Goal: Task Accomplishment & Management: Use online tool/utility

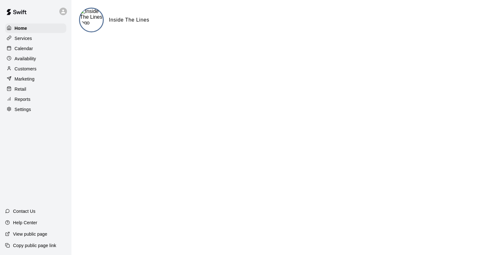
click at [26, 102] on p "Reports" at bounding box center [23, 99] width 16 height 6
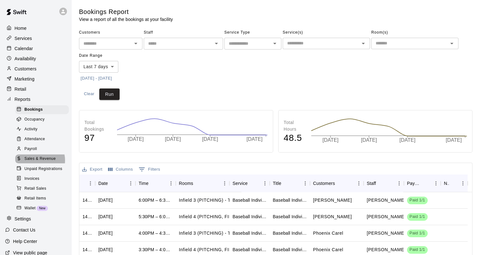
click at [38, 162] on span "Sales & Revenue" at bounding box center [39, 159] width 31 height 6
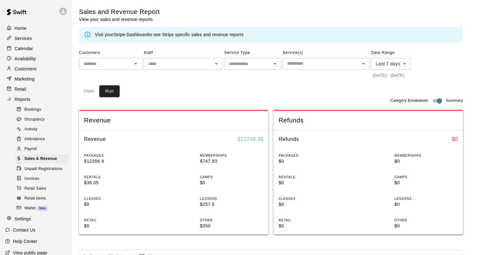
click at [391, 76] on button "[DATE] - [DATE]" at bounding box center [388, 76] width 35 height 10
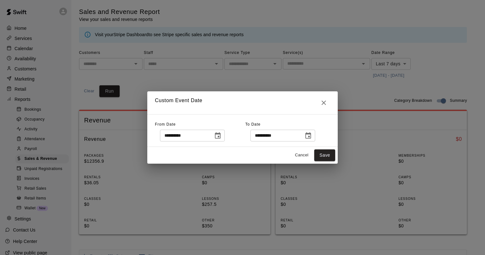
click at [221, 136] on icon "Choose date, selected date is Sep 8, 2025" at bounding box center [218, 136] width 8 height 8
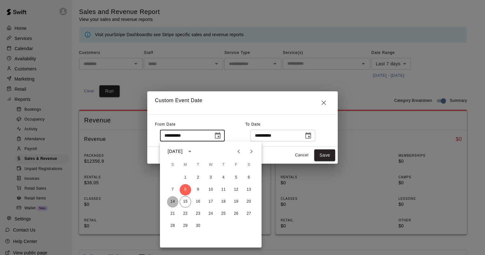
click at [171, 203] on button "14" at bounding box center [172, 201] width 11 height 11
type input "**********"
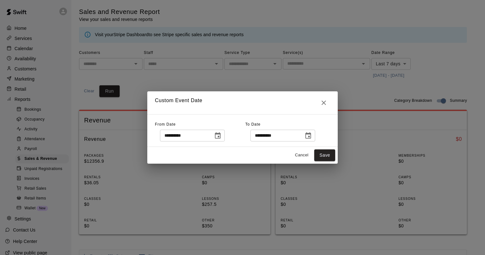
click at [312, 139] on icon "Choose date, selected date is Sep 15, 2025" at bounding box center [308, 136] width 8 height 8
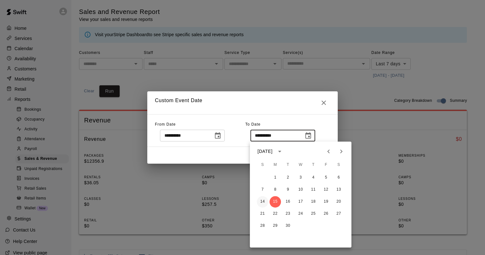
click at [262, 201] on button "14" at bounding box center [262, 201] width 11 height 11
type input "**********"
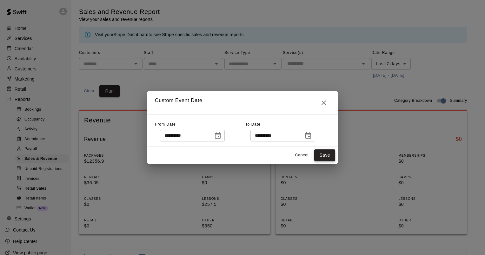
click at [325, 155] on button "Save" at bounding box center [324, 155] width 21 height 12
type input "******"
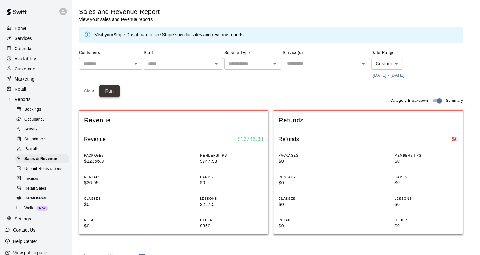
click at [109, 92] on button "Run" at bounding box center [109, 91] width 20 height 12
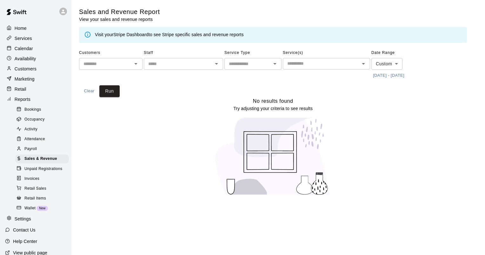
click at [393, 75] on button "[DATE] - [DATE]" at bounding box center [388, 76] width 35 height 10
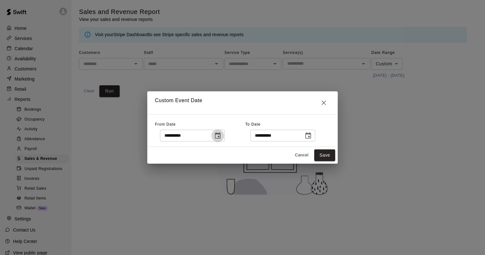
click at [224, 133] on button "Choose date, selected date is Sep 14, 2025" at bounding box center [217, 135] width 13 height 13
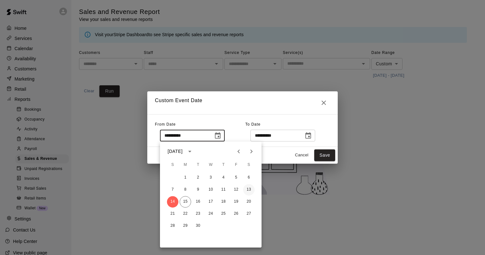
click at [248, 191] on button "13" at bounding box center [248, 189] width 11 height 11
type input "**********"
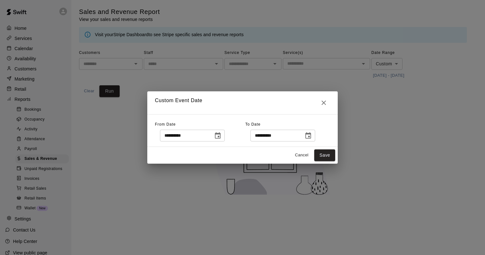
click at [312, 137] on icon "Choose date, selected date is Sep 14, 2025" at bounding box center [308, 136] width 8 height 8
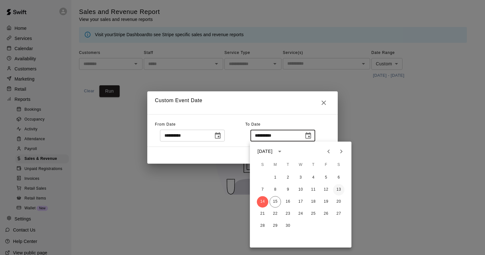
click at [337, 189] on button "13" at bounding box center [338, 189] width 11 height 11
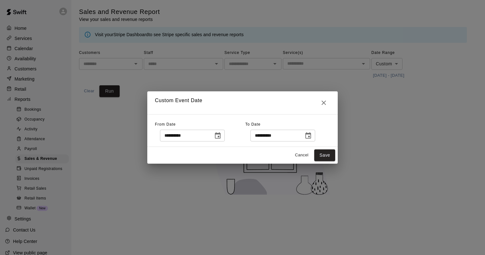
type input "**********"
click at [327, 156] on button "Save" at bounding box center [324, 155] width 21 height 12
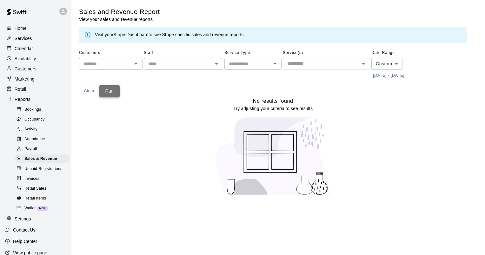
click at [114, 96] on button "Run" at bounding box center [109, 91] width 20 height 12
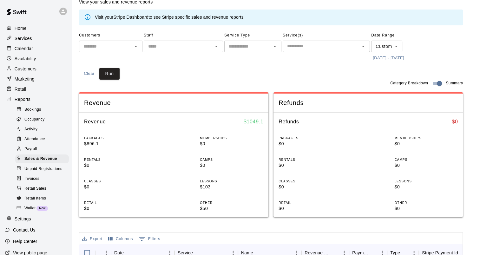
scroll to position [32, 0]
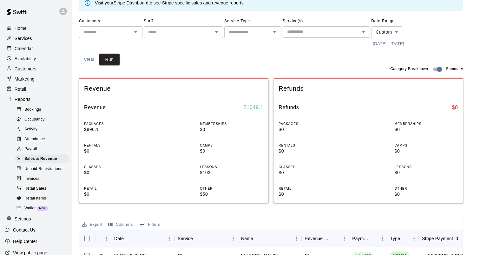
click at [387, 43] on button "[DATE] - [DATE]" at bounding box center [388, 44] width 35 height 10
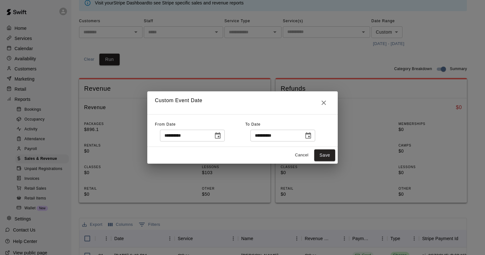
click at [221, 135] on icon "Choose date, selected date is Sep 13, 2025" at bounding box center [218, 136] width 8 height 8
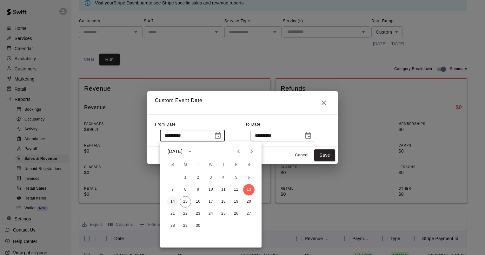
click at [171, 203] on button "14" at bounding box center [172, 201] width 11 height 11
type input "**********"
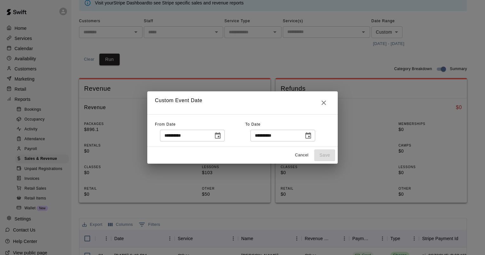
click at [312, 138] on icon "Choose date, selected date is Sep 13, 2025" at bounding box center [308, 136] width 8 height 8
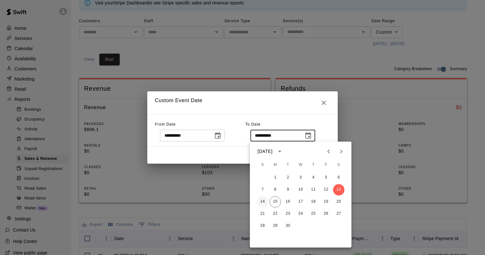
click at [261, 203] on button "14" at bounding box center [262, 201] width 11 height 11
type input "**********"
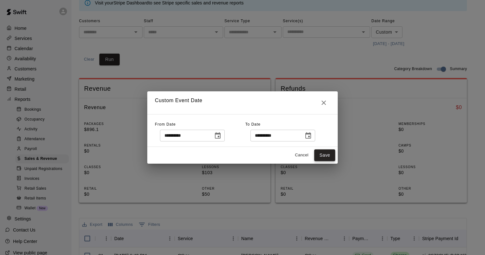
click at [318, 155] on button "Save" at bounding box center [324, 155] width 21 height 12
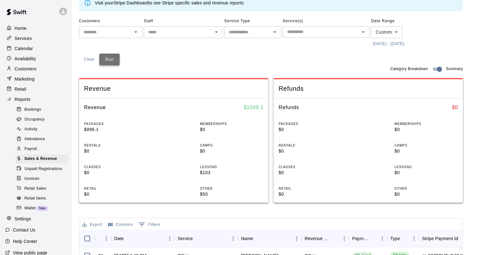
click at [115, 59] on button "Run" at bounding box center [109, 60] width 20 height 12
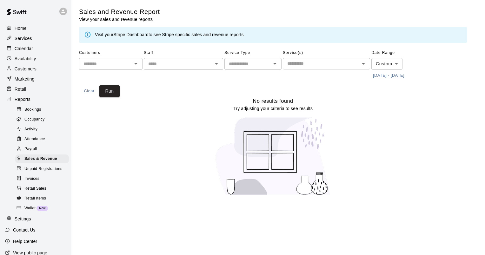
click at [23, 49] on p "Calendar" at bounding box center [24, 48] width 18 height 6
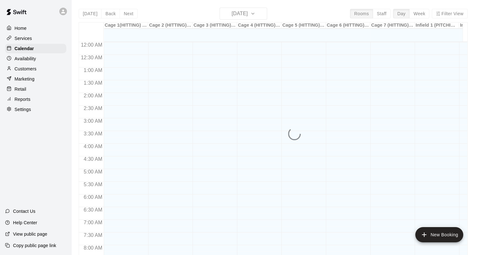
scroll to position [249, 0]
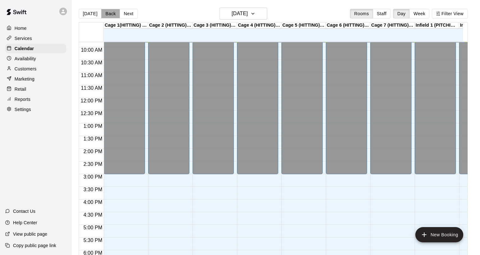
click at [108, 14] on button "Back" at bounding box center [110, 14] width 19 height 10
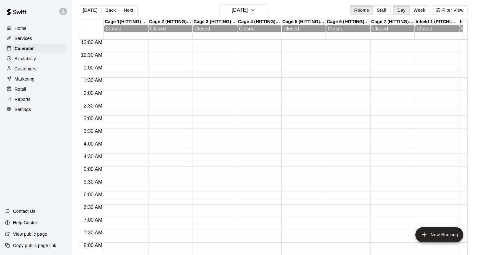
scroll to position [0, 0]
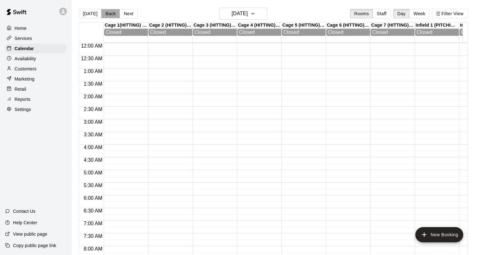
click at [108, 14] on button "Back" at bounding box center [110, 14] width 19 height 10
click at [106, 13] on button "Back" at bounding box center [110, 14] width 19 height 10
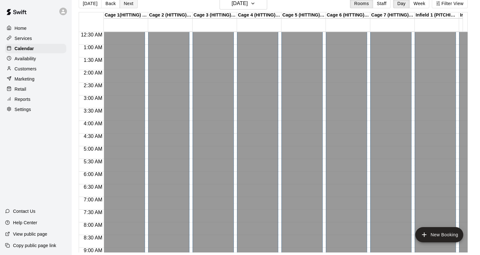
click at [130, 3] on button "Next" at bounding box center [129, 4] width 18 height 10
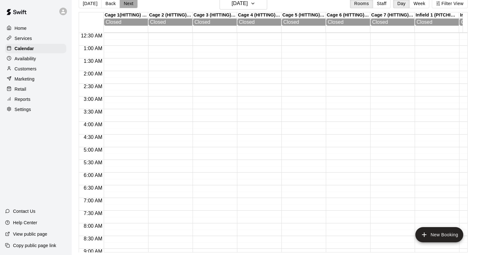
click at [130, 3] on button "Next" at bounding box center [129, 4] width 18 height 10
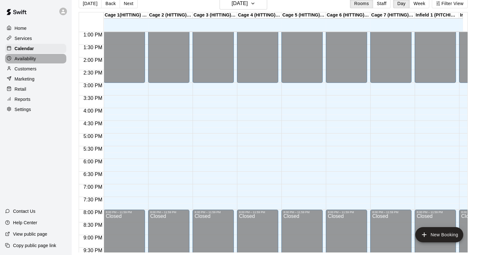
click at [37, 61] on div "Availability" at bounding box center [35, 59] width 61 height 10
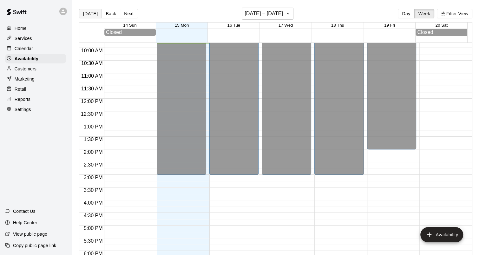
click at [95, 14] on button "[DATE]" at bounding box center [90, 14] width 23 height 10
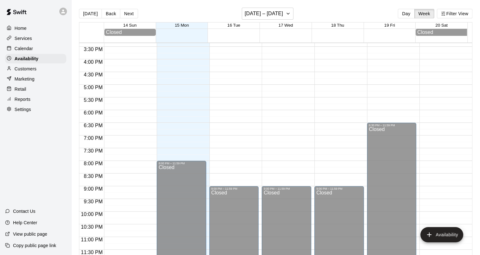
scroll to position [390, 0]
click at [24, 100] on p "Reports" at bounding box center [23, 99] width 16 height 6
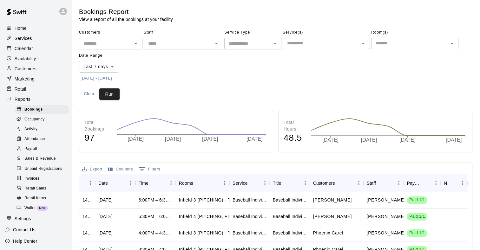
click at [35, 162] on span "Sales & Revenue" at bounding box center [39, 159] width 31 height 6
